Goal: Communication & Community: Answer question/provide support

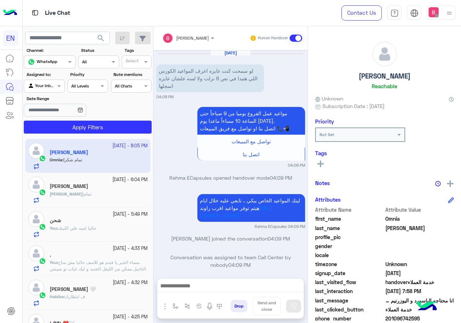
scroll to position [600, 0]
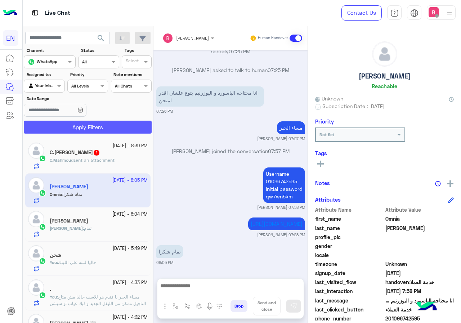
click at [115, 129] on button "Apply Filters" at bounding box center [88, 127] width 128 height 13
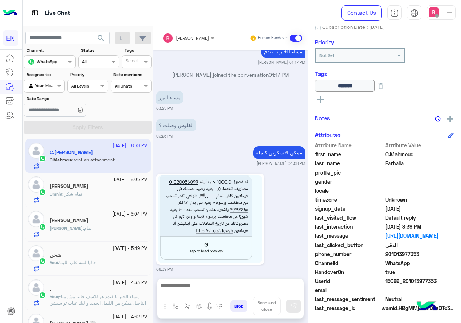
scroll to position [80, 0]
click at [240, 293] on div at bounding box center [230, 288] width 146 height 18
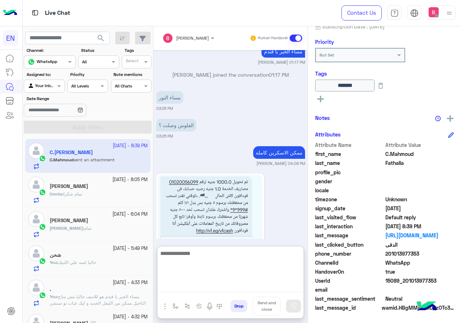
click at [239, 287] on textarea at bounding box center [230, 270] width 146 height 43
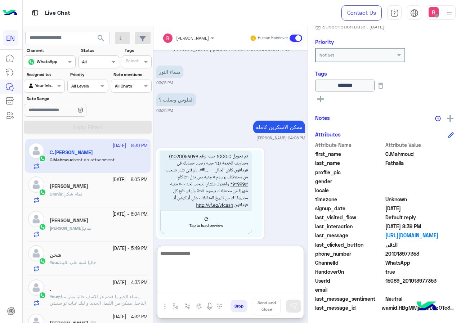
scroll to position [700, 0]
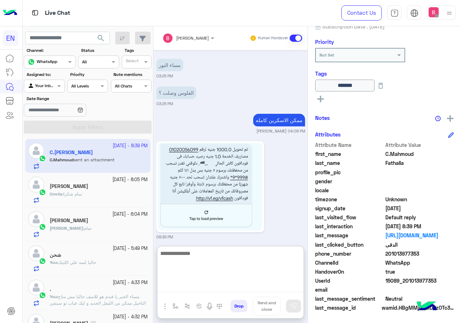
click at [229, 265] on textarea at bounding box center [230, 270] width 146 height 43
type textarea "**********"
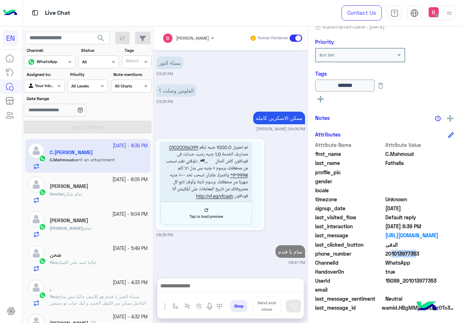
scroll to position [696, 0]
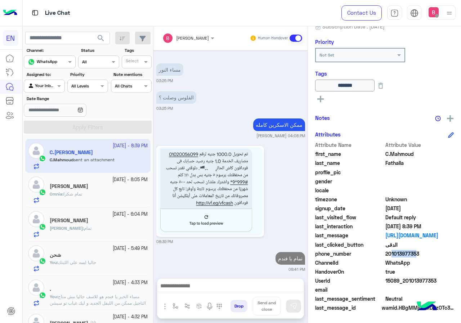
drag, startPoint x: 387, startPoint y: 253, endPoint x: 418, endPoint y: 256, distance: 31.5
click at [429, 254] on span "201013977353" at bounding box center [419, 254] width 69 height 8
copy span "01013977353"
drag, startPoint x: 213, startPoint y: 170, endPoint x: 183, endPoint y: 175, distance: 30.6
click at [183, 175] on img at bounding box center [210, 192] width 104 height 88
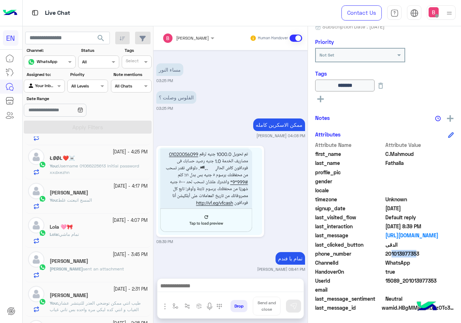
scroll to position [144, 0]
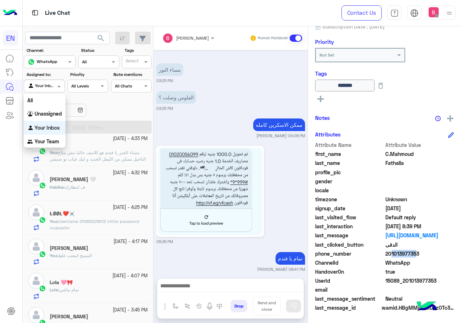
click at [46, 91] on div "Agent Filter Your Inbox" at bounding box center [44, 86] width 41 height 13
click at [47, 143] on b "Your Team" at bounding box center [47, 141] width 24 height 6
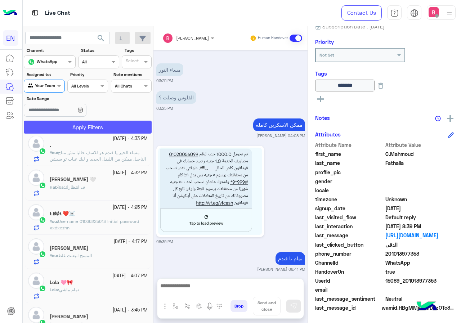
click at [59, 130] on button "Apply Filters" at bounding box center [88, 127] width 128 height 13
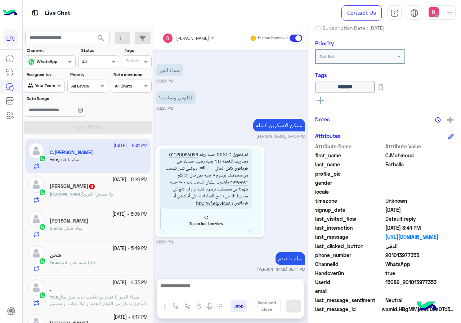
scroll to position [80, 0]
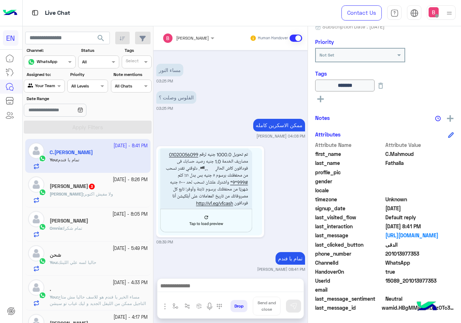
click at [117, 197] on div "Mohamed : ولا مفيش اكتوبر" at bounding box center [99, 197] width 98 height 13
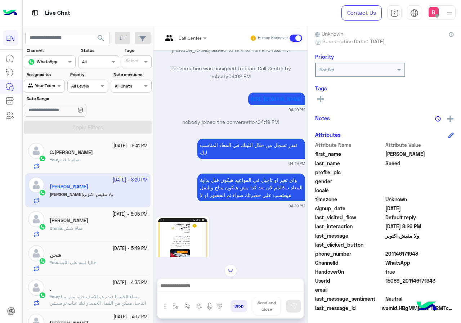
scroll to position [93, 0]
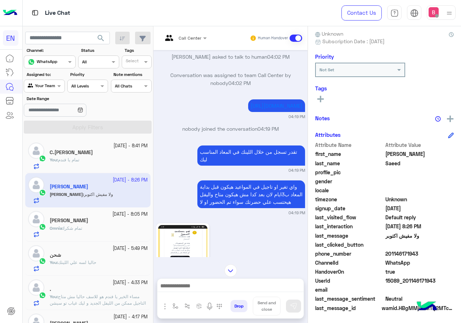
click at [188, 43] on div "Call Center" at bounding box center [181, 38] width 39 height 17
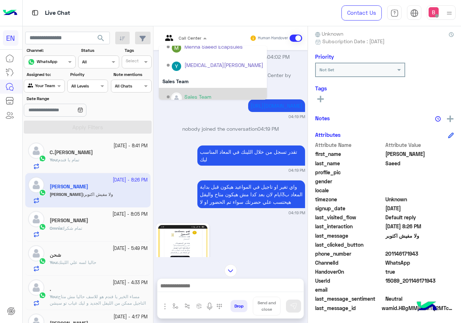
scroll to position [120, 0]
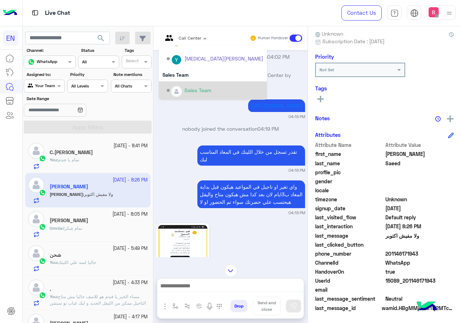
click at [185, 87] on div "Sales Team" at bounding box center [197, 90] width 27 height 8
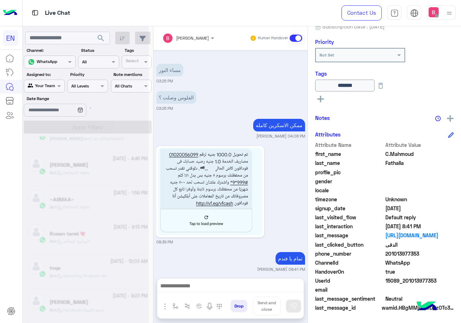
scroll to position [4, 0]
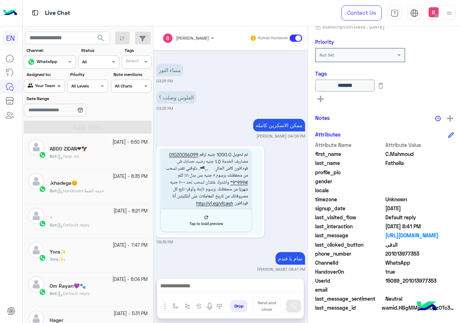
click at [57, 89] on span at bounding box center [59, 86] width 9 height 8
click at [62, 116] on b "Unassigned" at bounding box center [48, 113] width 27 height 6
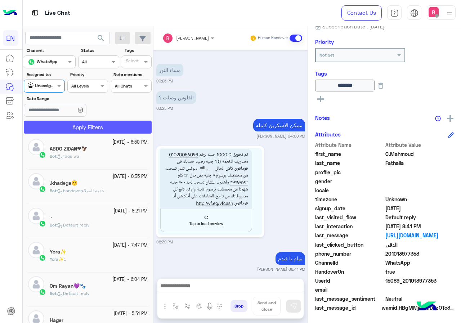
click at [61, 125] on button "Apply Filters" at bounding box center [88, 127] width 128 height 13
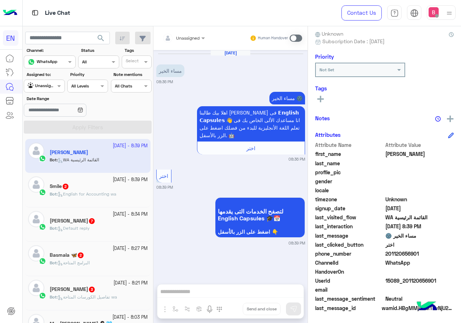
click at [113, 193] on span "English for Accounting wa" at bounding box center [87, 193] width 59 height 5
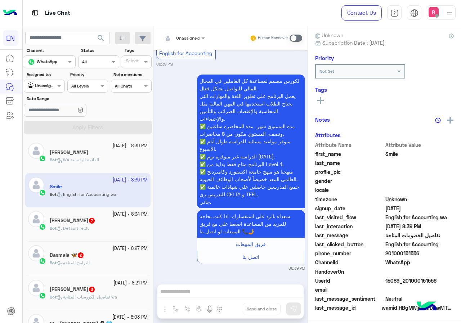
click at [197, 40] on div at bounding box center [184, 37] width 50 height 7
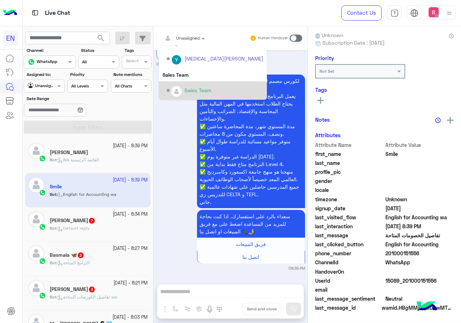
click at [183, 85] on div "Sales Team" at bounding box center [215, 90] width 97 height 13
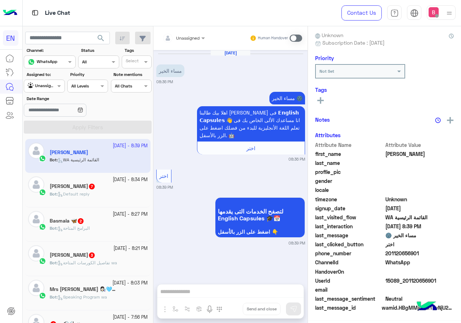
click at [82, 184] on div "Ahmad 7" at bounding box center [99, 187] width 98 height 8
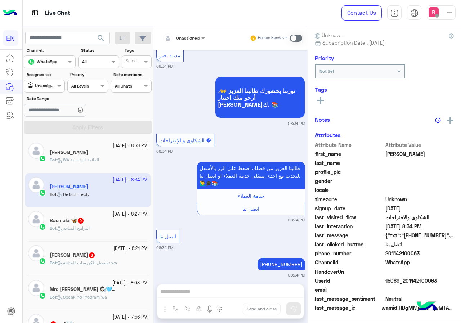
click at [192, 42] on div "Unassigned" at bounding box center [180, 38] width 37 height 14
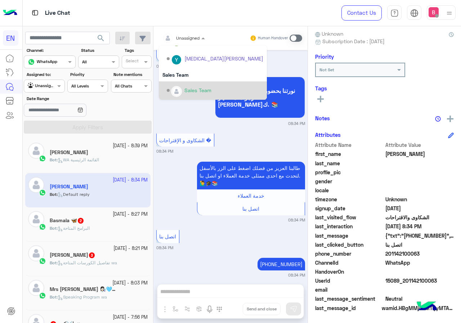
click at [186, 86] on div "Sales Team" at bounding box center [215, 90] width 97 height 13
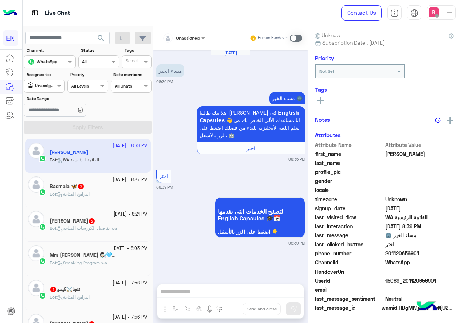
click at [120, 192] on div "Bot : البرامج المتاحة" at bounding box center [99, 197] width 98 height 13
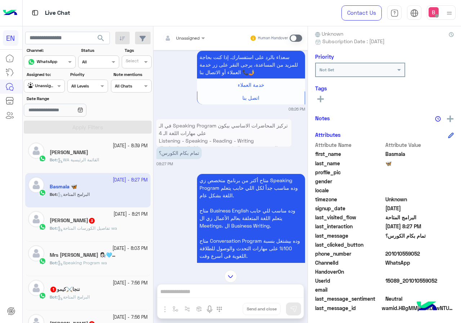
click at [188, 34] on input "text" at bounding box center [174, 37] width 25 height 6
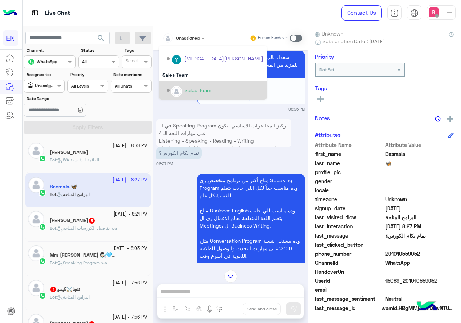
click at [184, 86] on div "Sales Team" at bounding box center [215, 90] width 97 height 13
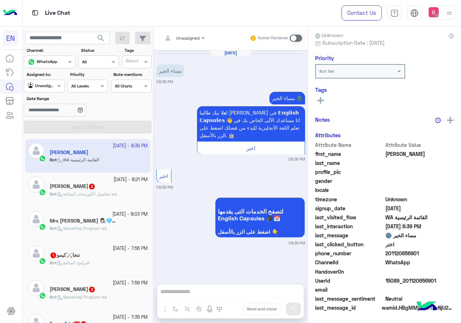
click at [95, 184] on h5 "Abdelrahman Mahmoud 3" at bounding box center [73, 186] width 46 height 6
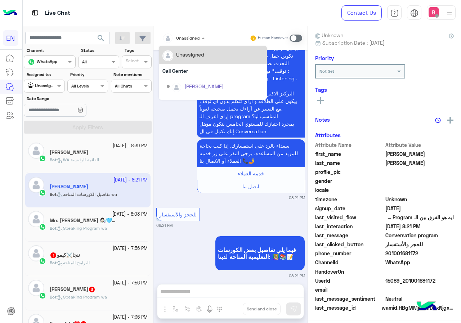
click at [191, 43] on div "Unassigned" at bounding box center [180, 38] width 37 height 14
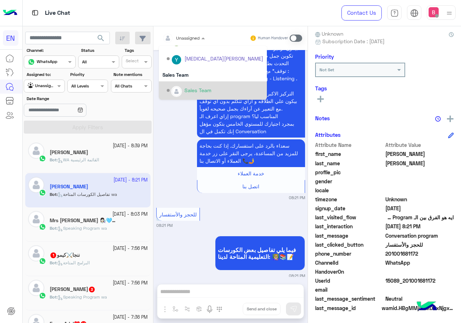
click at [183, 83] on div "Sales Team" at bounding box center [213, 90] width 108 height 18
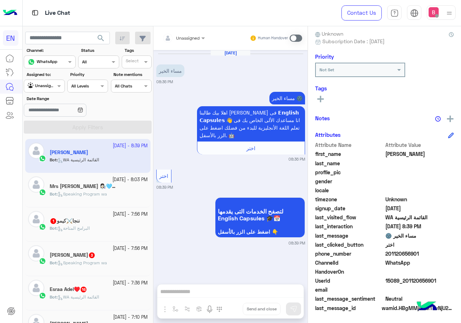
click at [109, 199] on div "Bot : Speaking Program wa" at bounding box center [99, 197] width 98 height 13
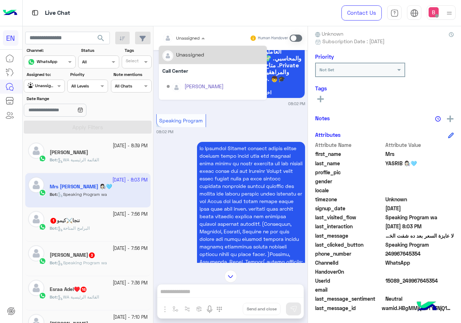
click at [188, 39] on div at bounding box center [184, 37] width 50 height 7
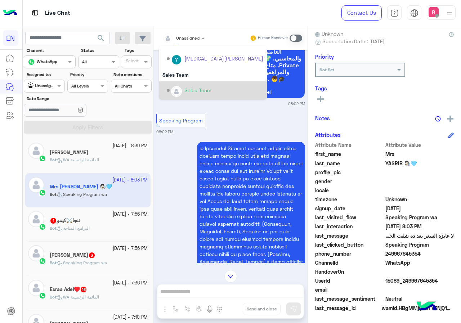
click at [188, 85] on div "Sales Team" at bounding box center [215, 90] width 97 height 13
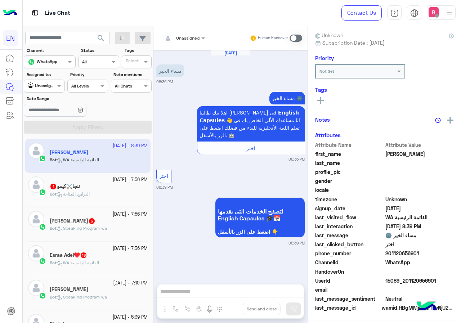
click at [108, 197] on div "Bot : البرامج المتاحة" at bounding box center [99, 197] width 98 height 13
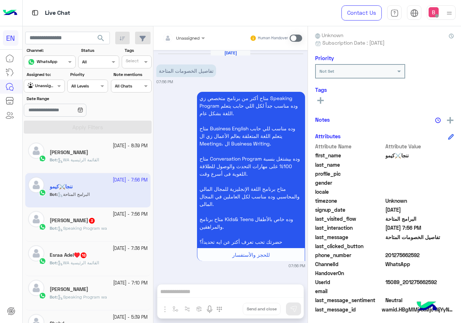
click at [185, 39] on input "text" at bounding box center [174, 37] width 25 height 6
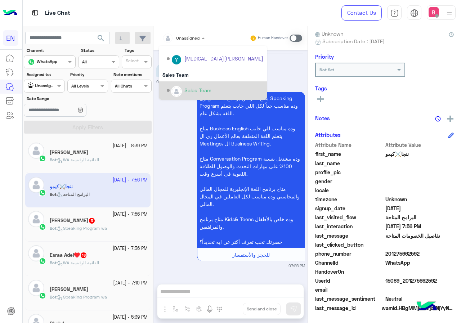
click at [181, 89] on div "Options list" at bounding box center [176, 91] width 11 height 11
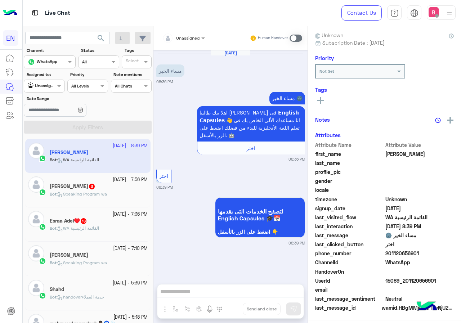
click at [123, 186] on div "Abdelaziz Harby 3" at bounding box center [99, 187] width 98 height 8
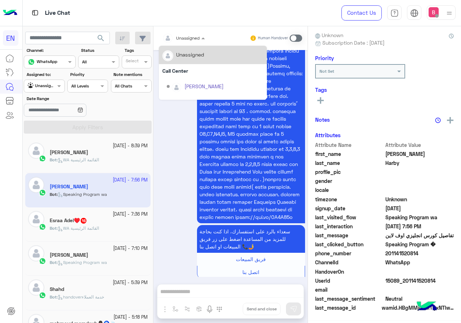
click at [194, 41] on div "Unassigned" at bounding box center [187, 38] width 23 height 6
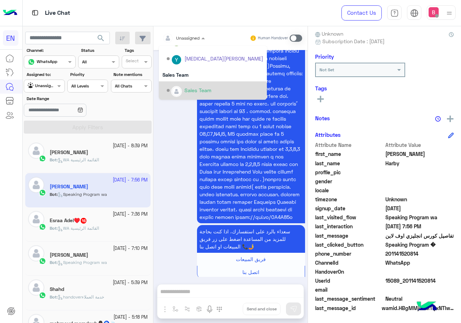
click at [177, 90] on img "Options list" at bounding box center [176, 91] width 9 height 9
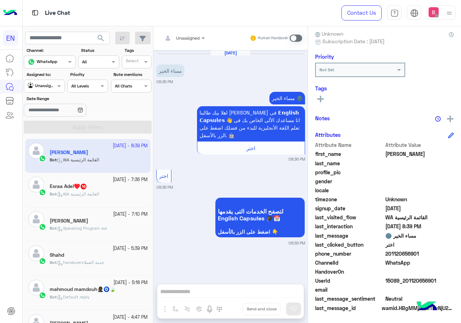
click at [77, 182] on div "27 September - 7:36 PM" at bounding box center [99, 180] width 98 height 7
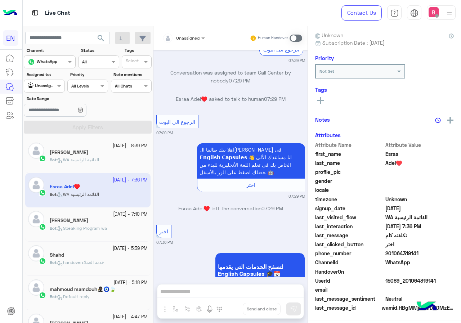
click at [193, 34] on div at bounding box center [184, 37] width 50 height 7
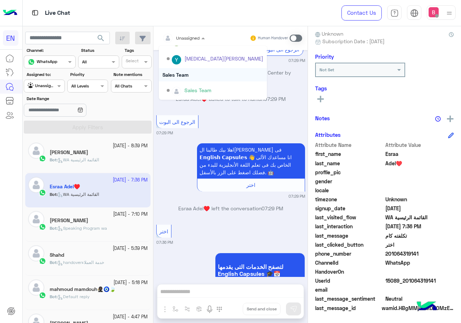
click at [190, 80] on div "Sales Team" at bounding box center [213, 74] width 108 height 13
click at [190, 80] on div "Sep 27, 2025 مرحبا بك طالبنا العزيز 👐، نأمل منك اختيار مايناسبك. 🤩 07:24 PM اسع…" at bounding box center [230, 163] width 154 height 227
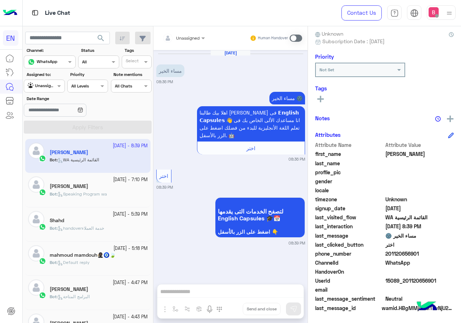
click at [52, 85] on div at bounding box center [44, 85] width 40 height 7
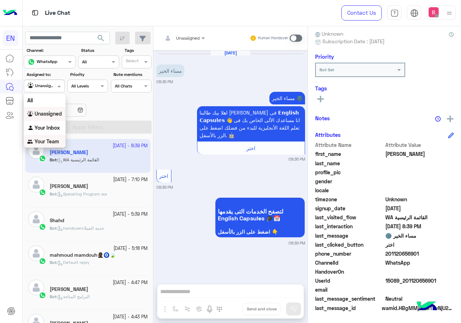
click at [57, 137] on div "Your Team" at bounding box center [45, 142] width 42 height 14
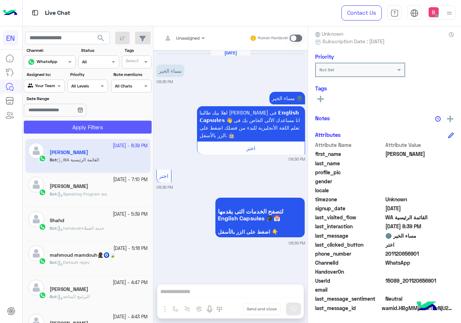
click at [72, 128] on button "Apply Filters" at bounding box center [88, 127] width 128 height 13
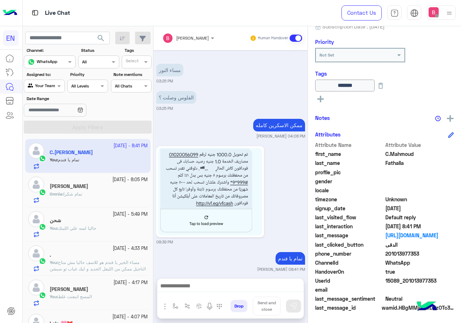
click at [50, 79] on div "Assigned to: Agent Filter Your Team" at bounding box center [44, 81] width 41 height 21
click at [50, 82] on div at bounding box center [44, 85] width 40 height 7
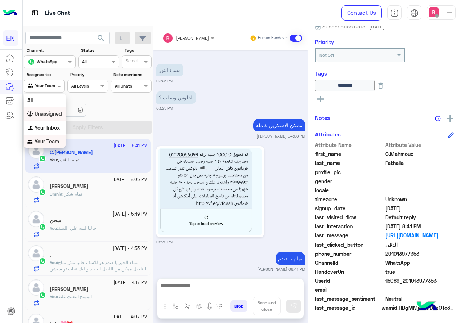
scroll to position [0, 0]
click at [52, 117] on div "Unassigned" at bounding box center [45, 114] width 42 height 14
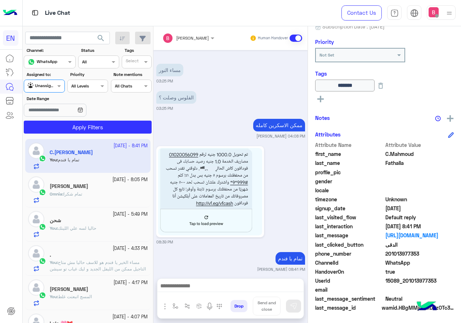
click at [58, 119] on section "Channel: Channel WhatsApp Status Channel All Tags Select Assigned to: Agent Fil…" at bounding box center [88, 90] width 120 height 86
click at [63, 124] on button "Apply Filters" at bounding box center [88, 127] width 128 height 13
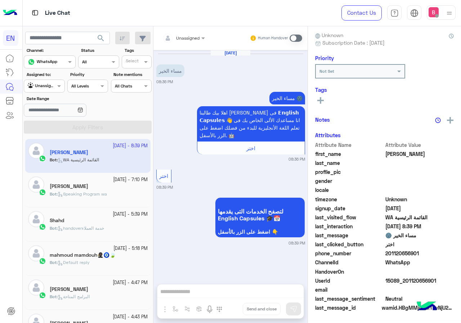
scroll to position [65, 0]
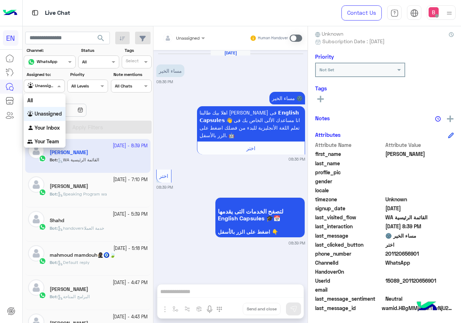
click at [46, 84] on div at bounding box center [44, 85] width 40 height 7
click at [55, 140] on b "Your Team" at bounding box center [47, 141] width 24 height 6
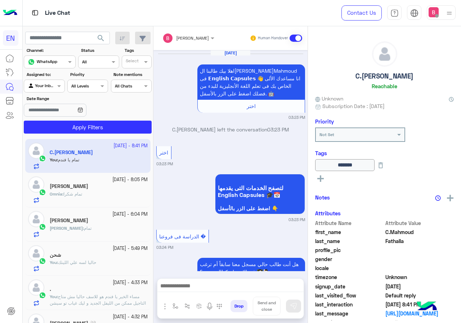
scroll to position [668, 0]
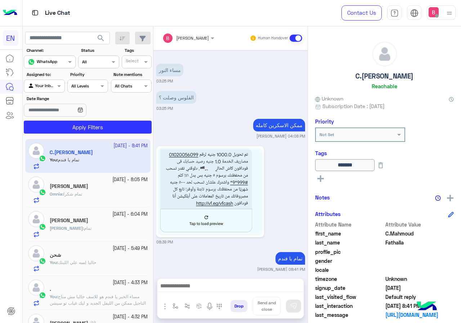
click at [49, 84] on div at bounding box center [44, 85] width 40 height 7
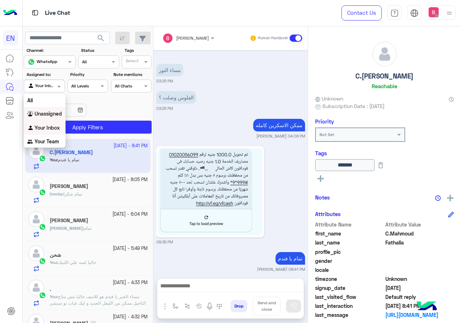
click at [45, 110] on div "Unassigned" at bounding box center [45, 114] width 42 height 14
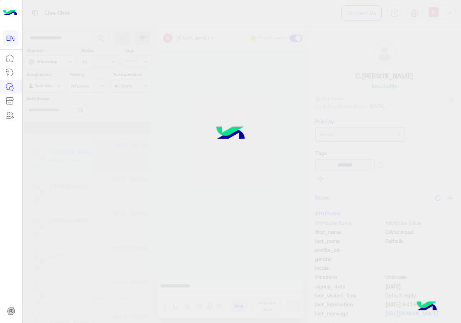
scroll to position [668, 0]
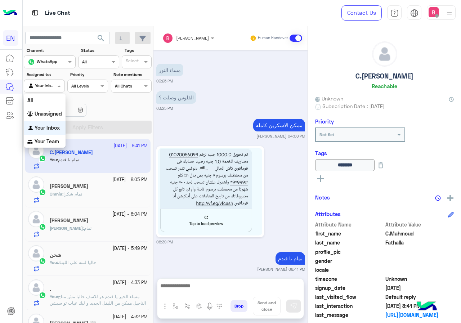
click at [62, 88] on span at bounding box center [59, 86] width 9 height 8
click at [50, 142] on b "Your Team" at bounding box center [47, 141] width 24 height 6
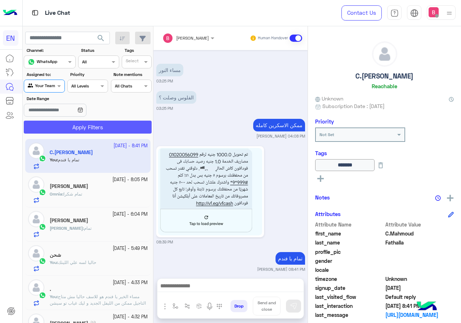
click at [58, 129] on button "Apply Filters" at bounding box center [88, 127] width 128 height 13
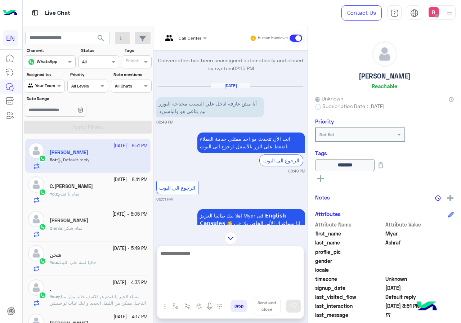
click at [240, 286] on textarea at bounding box center [230, 270] width 146 height 43
type textarea "**********"
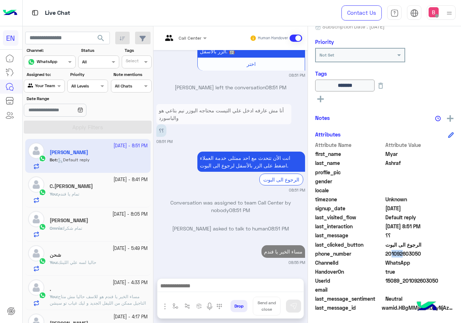
scroll to position [532, 0]
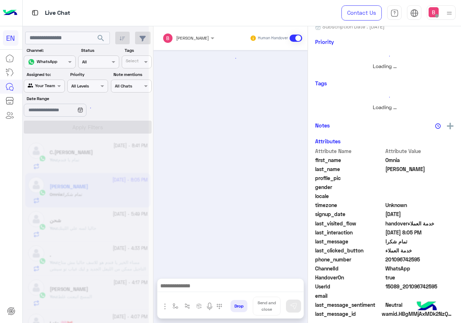
drag, startPoint x: 387, startPoint y: 254, endPoint x: 429, endPoint y: 256, distance: 41.5
click at [429, 256] on span "201096742595" at bounding box center [419, 260] width 69 height 8
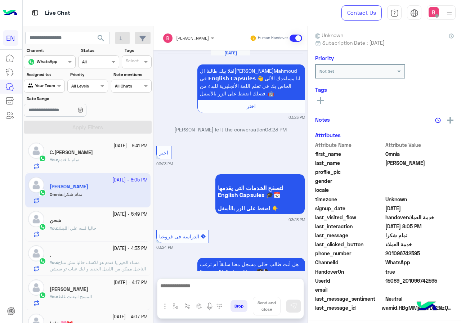
scroll to position [1476, 0]
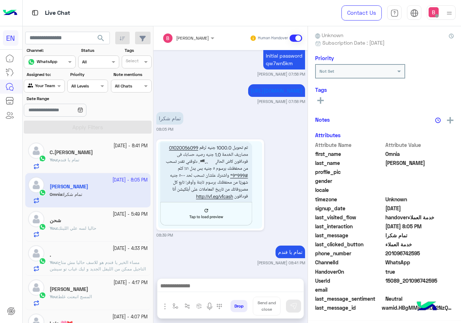
click at [425, 262] on span "WhatsApp" at bounding box center [419, 263] width 69 height 8
click at [38, 98] on label "Date Range" at bounding box center [67, 98] width 81 height 6
click at [38, 104] on input "Date Range" at bounding box center [55, 110] width 62 height 13
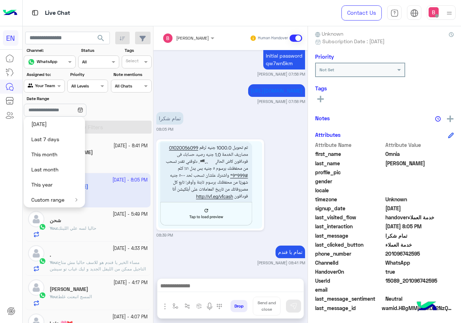
click at [46, 90] on div "Agent Filter Your Team" at bounding box center [44, 86] width 41 height 13
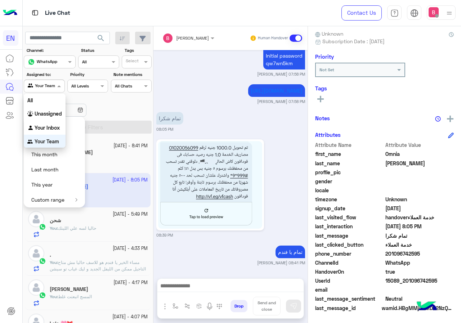
scroll to position [0, 0]
click at [42, 129] on b "Your Inbox" at bounding box center [47, 127] width 25 height 6
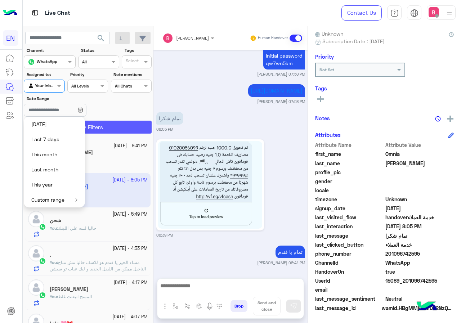
click at [121, 129] on button "Apply Filters" at bounding box center [88, 127] width 128 height 13
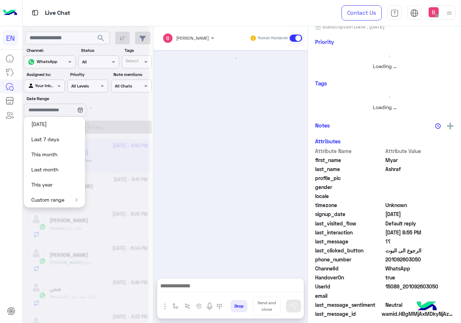
click at [117, 111] on div at bounding box center [86, 164] width 126 height 323
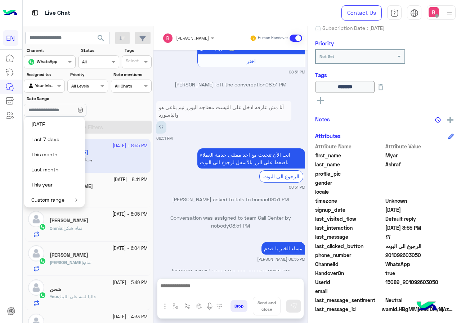
scroll to position [80, 0]
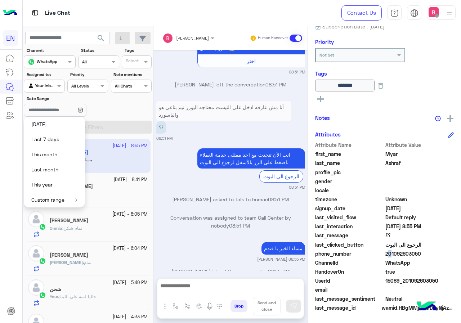
click at [388, 254] on span "201092603050" at bounding box center [419, 254] width 69 height 8
click at [397, 260] on span "WhatsApp" at bounding box center [419, 263] width 69 height 8
drag, startPoint x: 386, startPoint y: 253, endPoint x: 421, endPoint y: 257, distance: 34.9
click at [421, 257] on span "201092603050" at bounding box center [419, 254] width 69 height 8
copy span "01092603050"
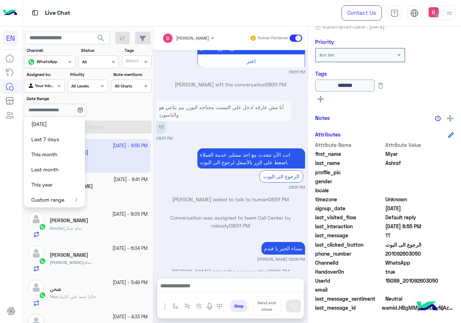
scroll to position [475, 0]
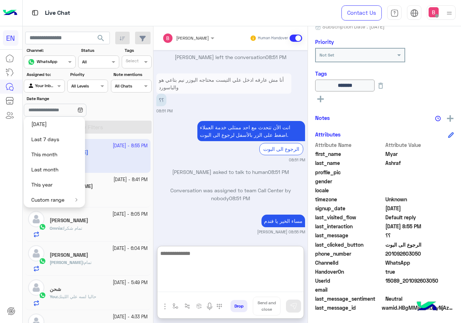
click at [245, 292] on textarea at bounding box center [230, 270] width 146 height 43
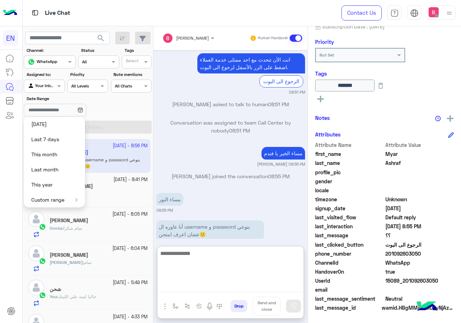
click at [188, 269] on textarea at bounding box center [230, 270] width 146 height 43
type textarea "*"
type textarea "**********"
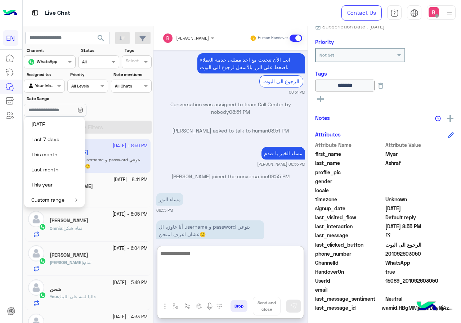
scroll to position [570, 0]
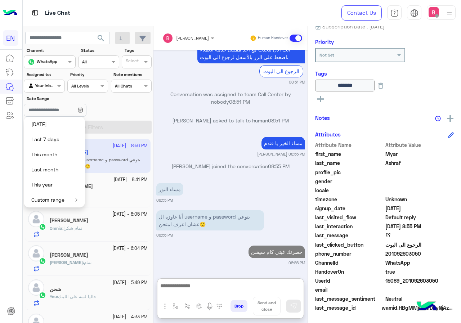
click at [63, 233] on div "Omnia : تمام شكرا" at bounding box center [99, 231] width 98 height 13
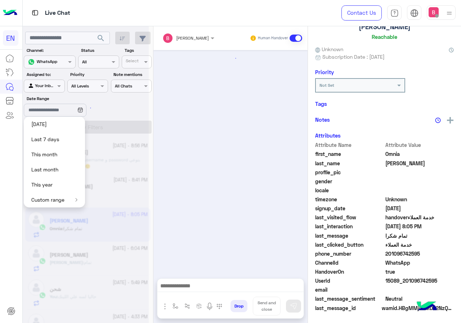
scroll to position [600, 0]
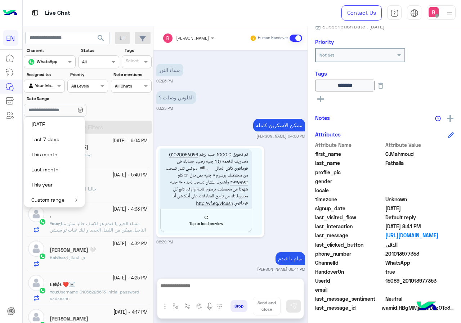
scroll to position [108, 0]
click at [120, 260] on div "Habiba : ف انتظارك" at bounding box center [99, 260] width 98 height 13
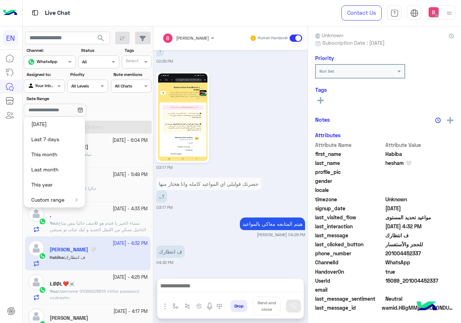
scroll to position [65, 0]
